Goal: Transaction & Acquisition: Purchase product/service

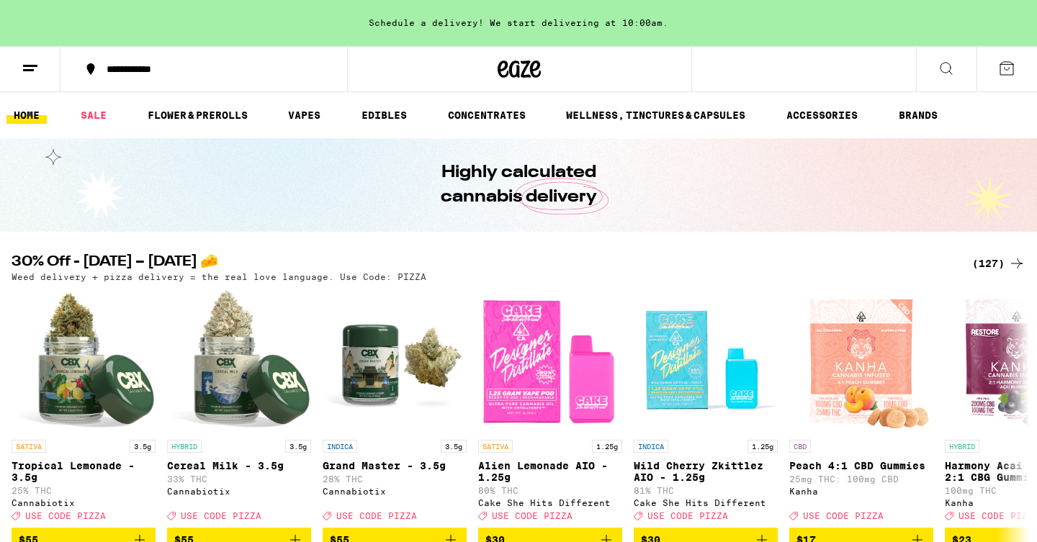
click at [990, 261] on div "(127)" at bounding box center [998, 263] width 53 height 17
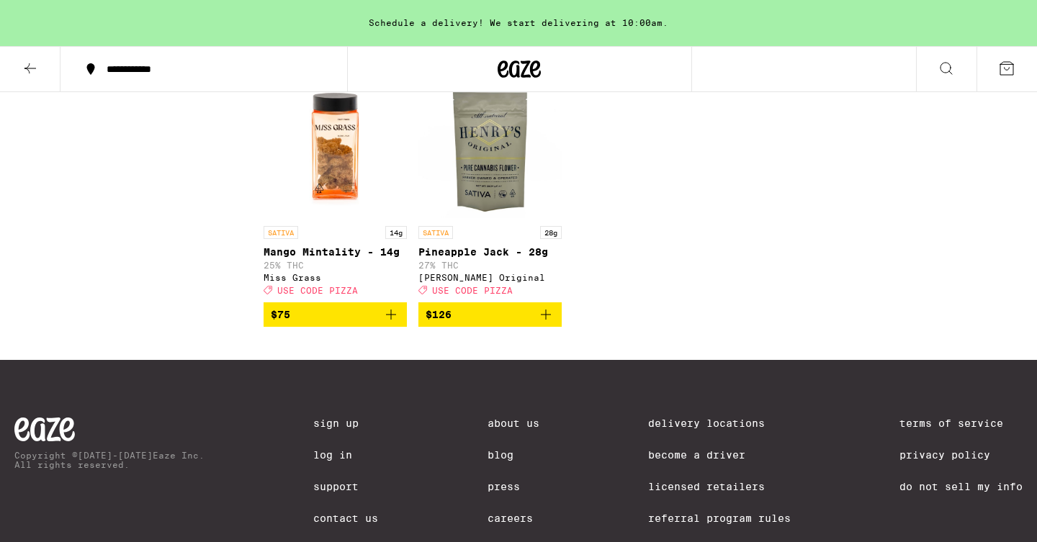
scroll to position [7019, 0]
